Goal: Task Accomplishment & Management: Manage account settings

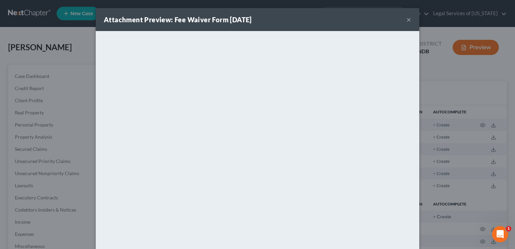
click at [406, 17] on button "×" at bounding box center [408, 20] width 5 height 8
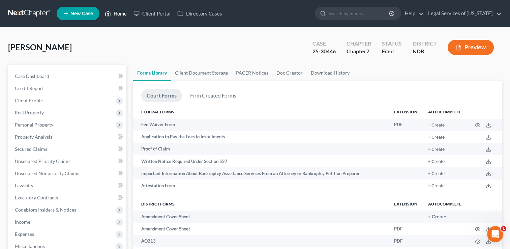
click at [120, 10] on link "Home" at bounding box center [115, 13] width 29 height 12
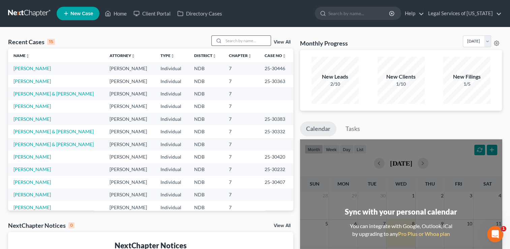
click at [234, 43] on input "search" at bounding box center [246, 41] width 47 height 10
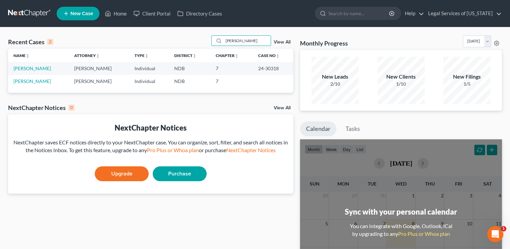
type input "[PERSON_NAME]"
click at [39, 68] on link "[PERSON_NAME]" at bounding box center [31, 68] width 37 height 6
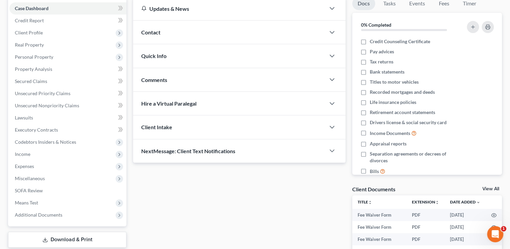
scroll to position [109, 0]
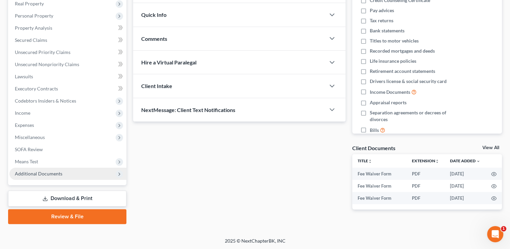
click at [45, 174] on span "Additional Documents" at bounding box center [39, 174] width 48 height 6
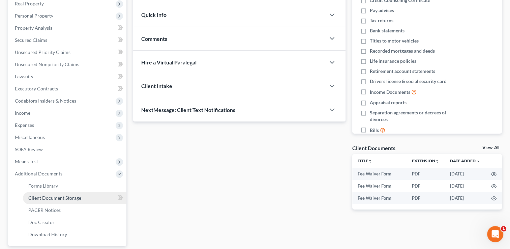
click at [53, 192] on link "Client Document Storage" at bounding box center [74, 198] width 103 height 12
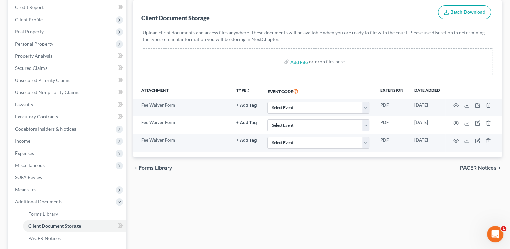
scroll to position [101, 0]
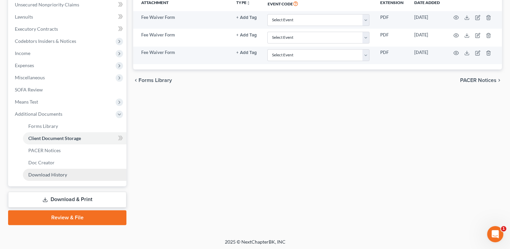
click at [59, 176] on span "Download History" at bounding box center [47, 175] width 39 height 6
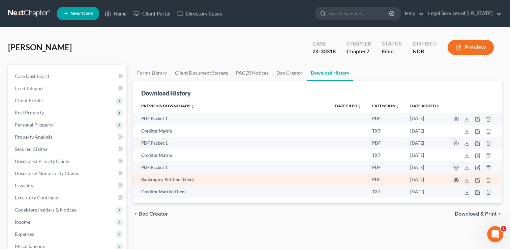
click at [455, 181] on icon "button" at bounding box center [455, 179] width 5 height 5
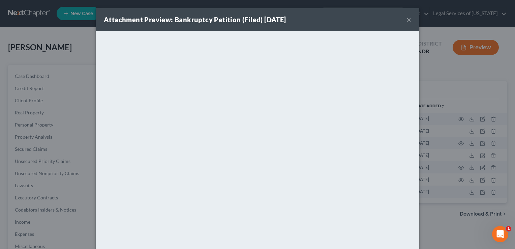
click at [406, 20] on button "×" at bounding box center [408, 20] width 5 height 8
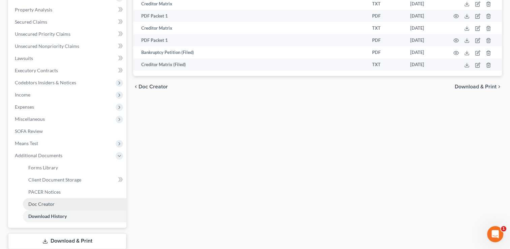
scroll to position [135, 0]
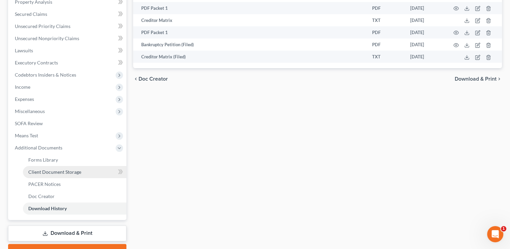
click at [65, 172] on span "Client Document Storage" at bounding box center [54, 172] width 53 height 6
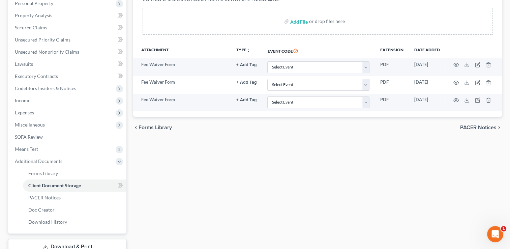
scroll to position [135, 0]
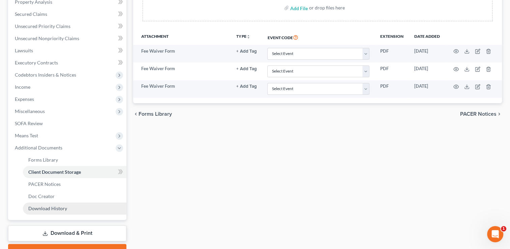
click at [54, 208] on span "Download History" at bounding box center [47, 208] width 39 height 6
